Goal: Information Seeking & Learning: Learn about a topic

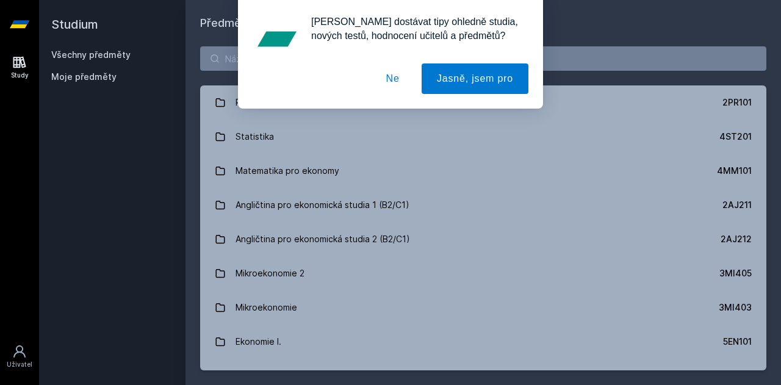
drag, startPoint x: 400, startPoint y: 78, endPoint x: 368, endPoint y: 80, distance: 31.8
click at [400, 78] on button "Ne" at bounding box center [393, 78] width 44 height 30
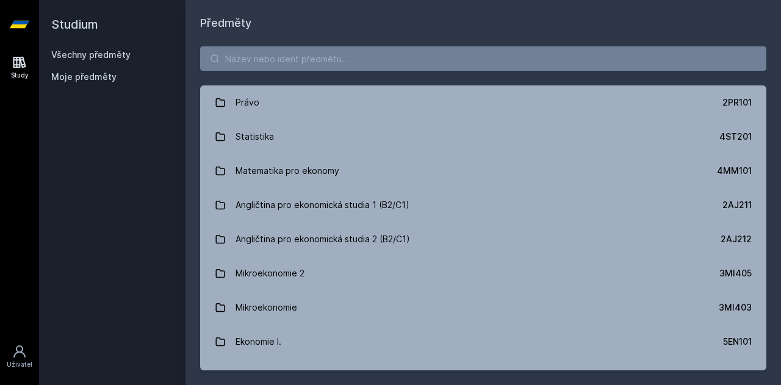
click at [276, 56] on div "[PERSON_NAME] dostávat tipy ohledně studia, nových testů, hodnocení učitelů a p…" at bounding box center [390, 54] width 781 height 109
click at [260, 62] on input "search" at bounding box center [483, 58] width 566 height 24
paste input "2MO401"
type input "2MO401"
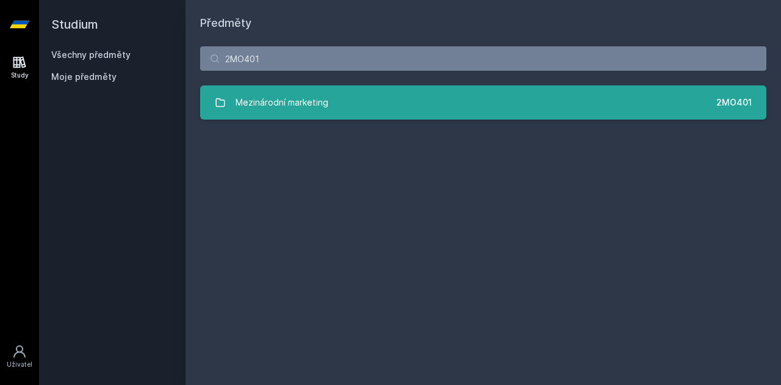
click at [292, 106] on div "Mezinárodní marketing" at bounding box center [281, 102] width 93 height 24
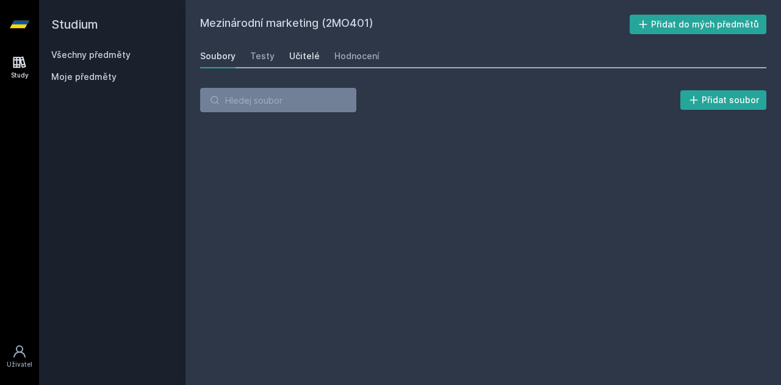
click at [300, 61] on div "Učitelé" at bounding box center [304, 56] width 30 height 12
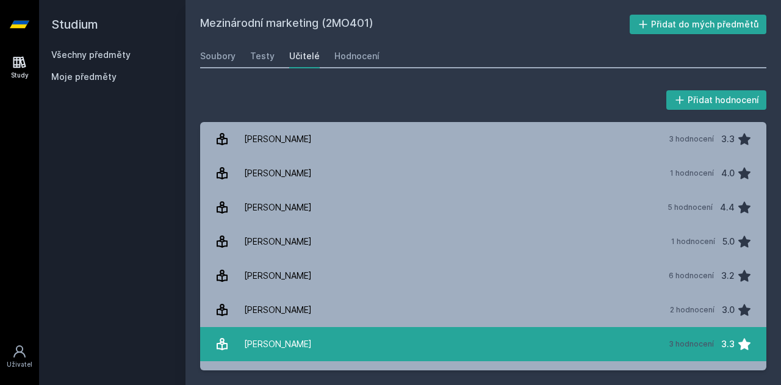
click at [382, 351] on link "[PERSON_NAME] 3 hodnocení 3.3" at bounding box center [483, 344] width 566 height 34
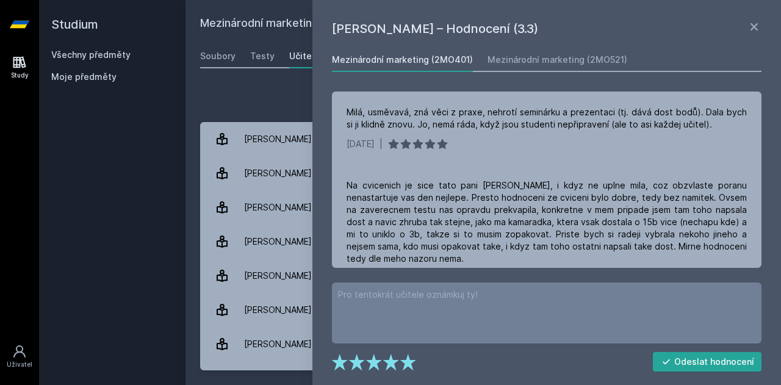
scroll to position [153, 0]
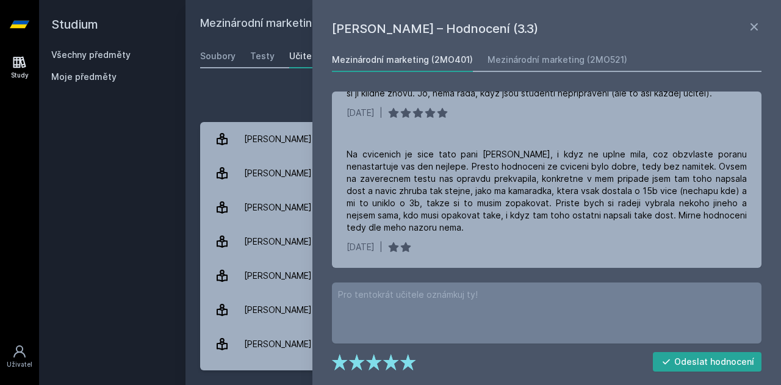
click at [290, 62] on link "Učitelé" at bounding box center [304, 56] width 30 height 24
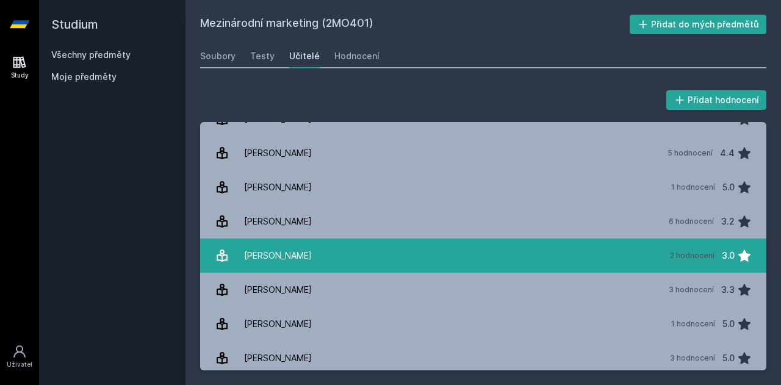
scroll to position [122, 0]
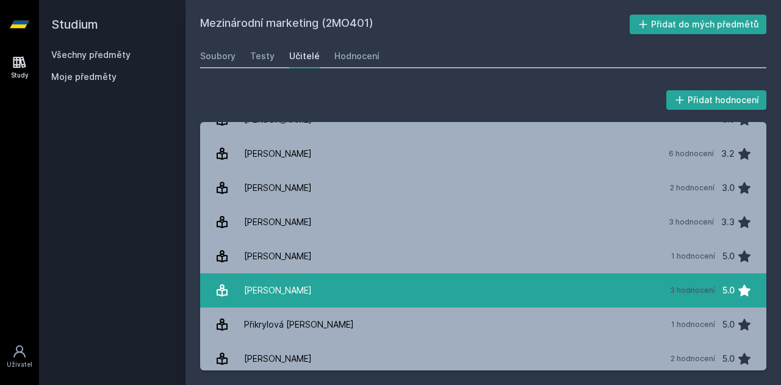
click at [303, 291] on div "[PERSON_NAME]" at bounding box center [278, 290] width 68 height 24
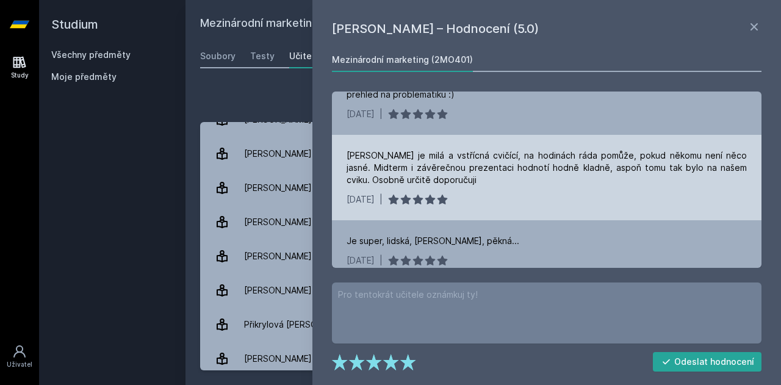
scroll to position [55, 0]
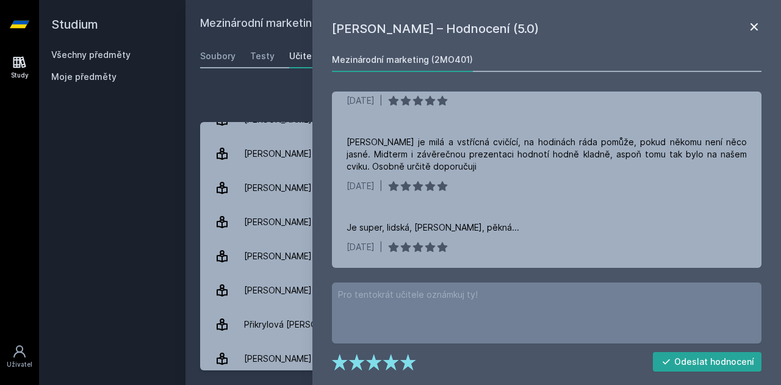
click at [755, 27] on icon at bounding box center [753, 27] width 15 height 15
